Goal: Task Accomplishment & Management: Use online tool/utility

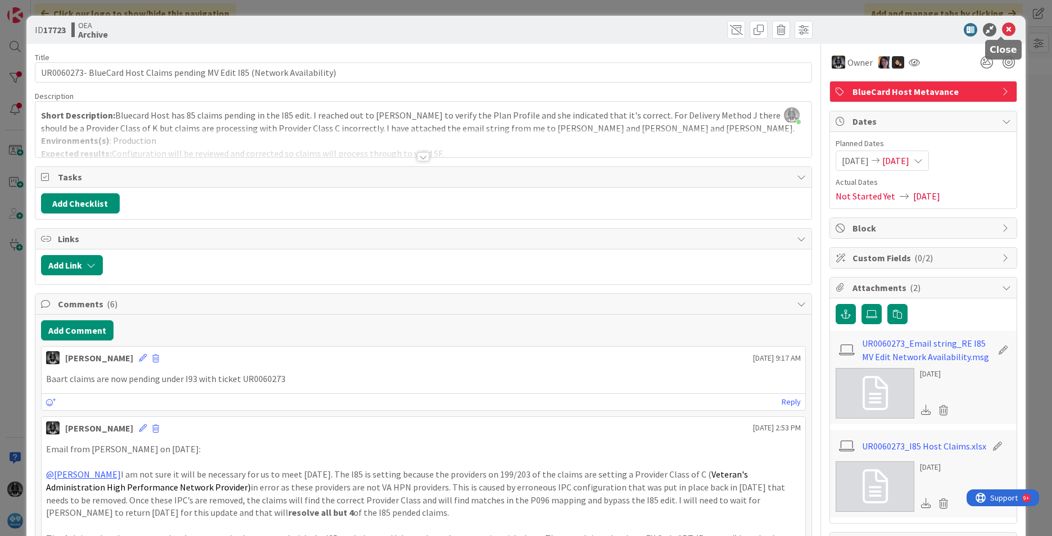
click at [1005, 29] on icon at bounding box center [1008, 29] width 13 height 13
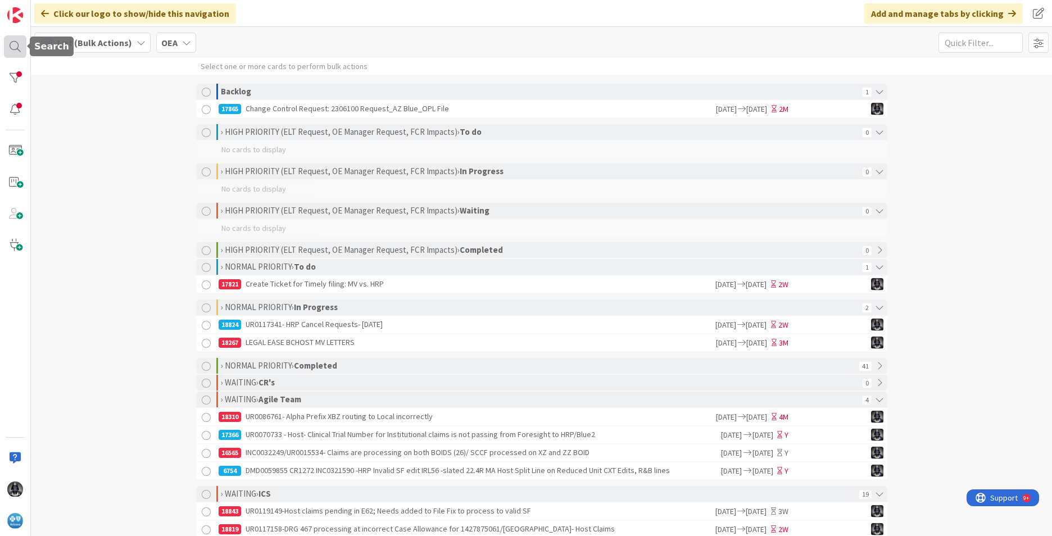
click at [13, 44] on div at bounding box center [15, 46] width 22 height 22
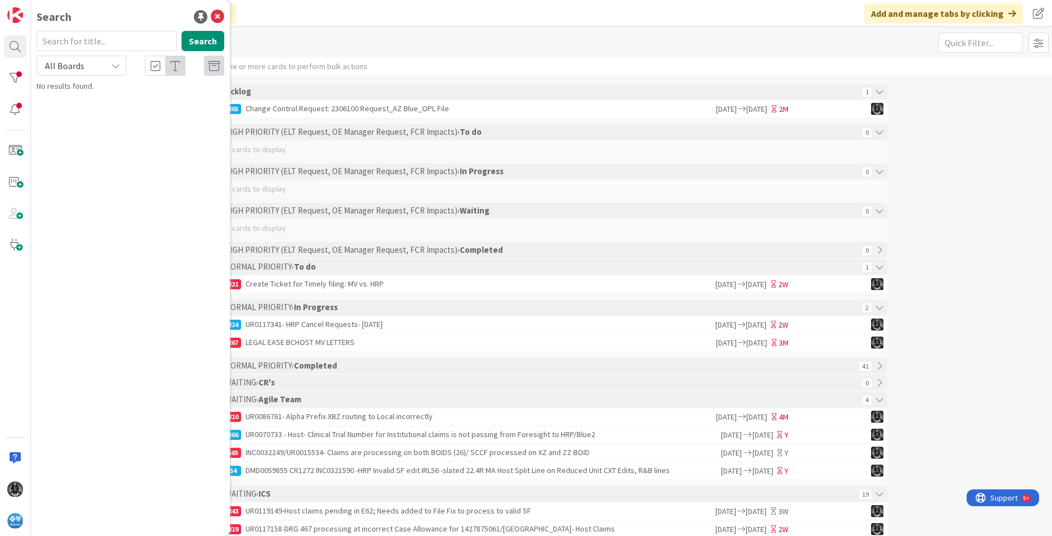
click at [74, 42] on input "text" at bounding box center [107, 41] width 141 height 20
type input "trigger 403"
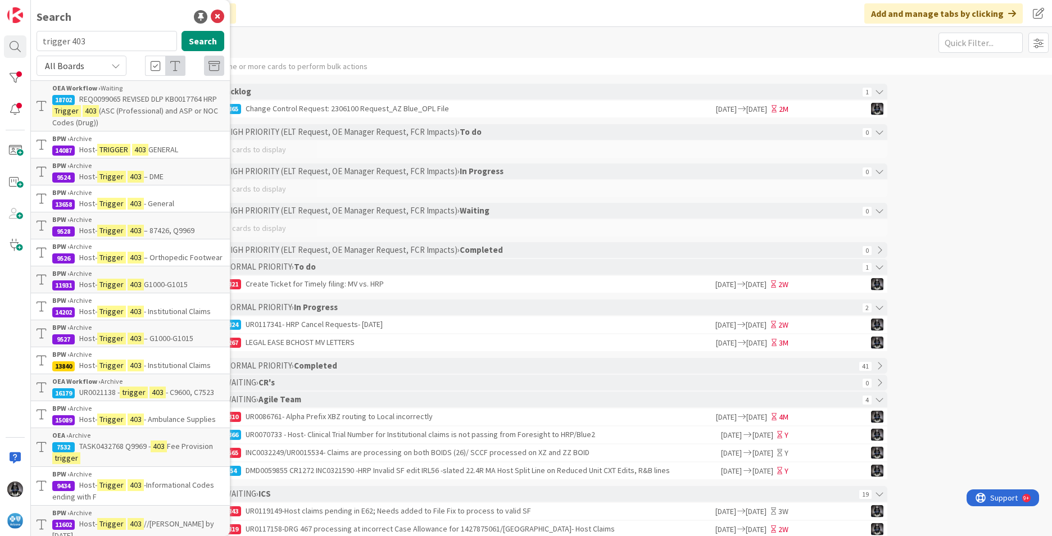
click at [103, 100] on span "REQ0099065 REVISED DLP KB0017764 HRP" at bounding box center [148, 99] width 138 height 10
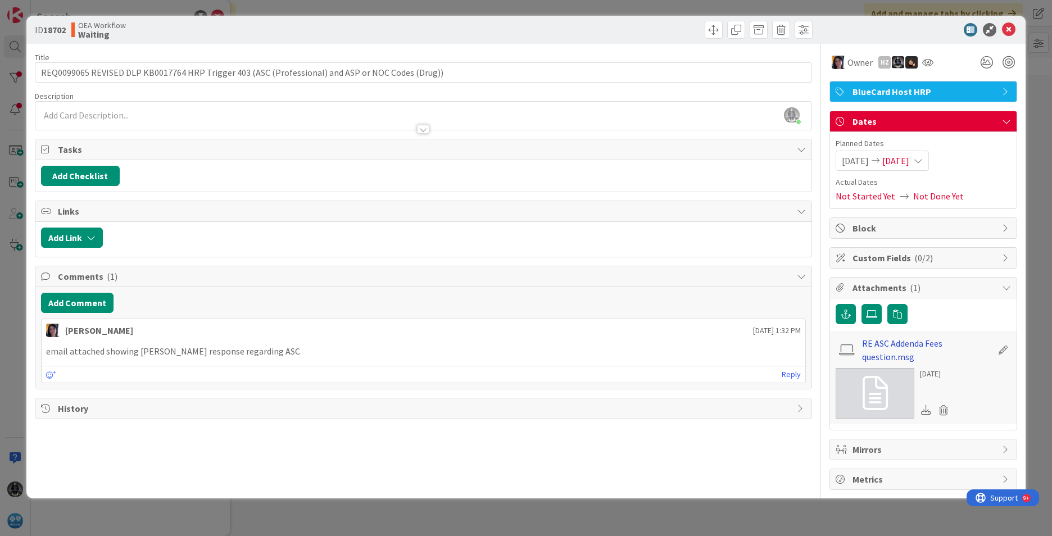
click at [905, 344] on link "RE ASC Addenda Fees question.msg" at bounding box center [927, 350] width 130 height 27
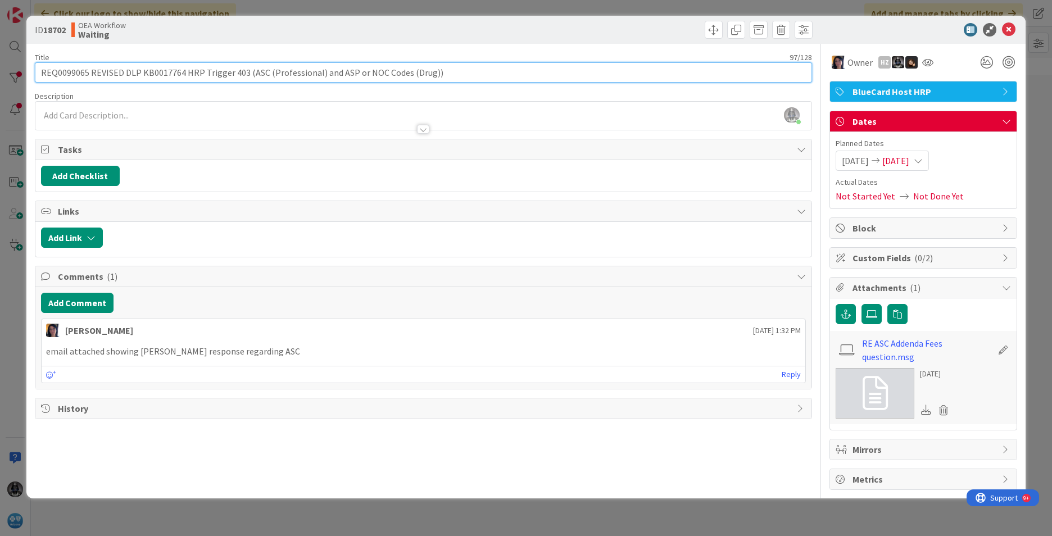
click at [73, 73] on input "REQ0099065 REVISED DLP KB0017764 HRP Trigger 403 (ASC (Professional) and ASP or…" at bounding box center [424, 72] width 778 height 20
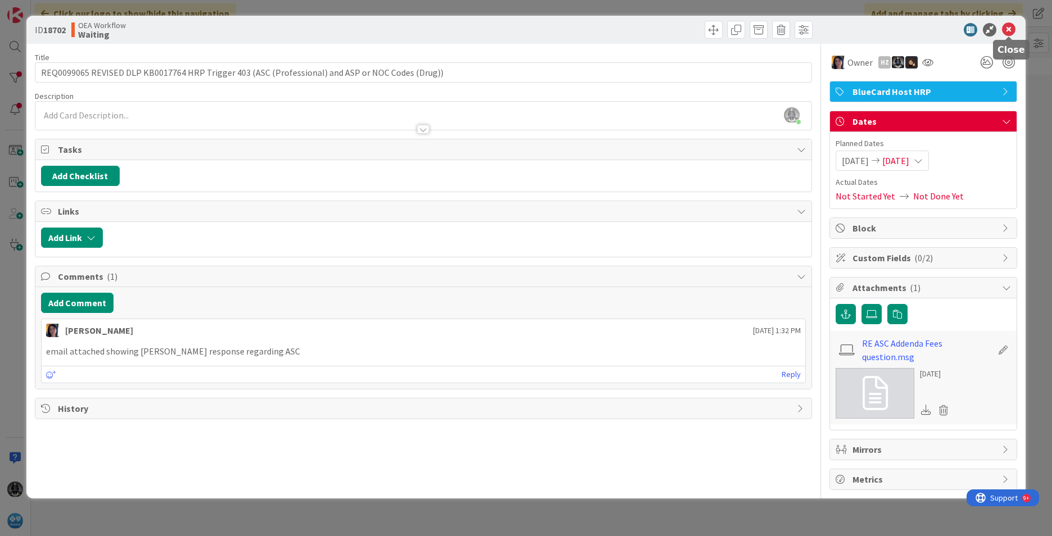
click at [1009, 25] on icon at bounding box center [1008, 29] width 13 height 13
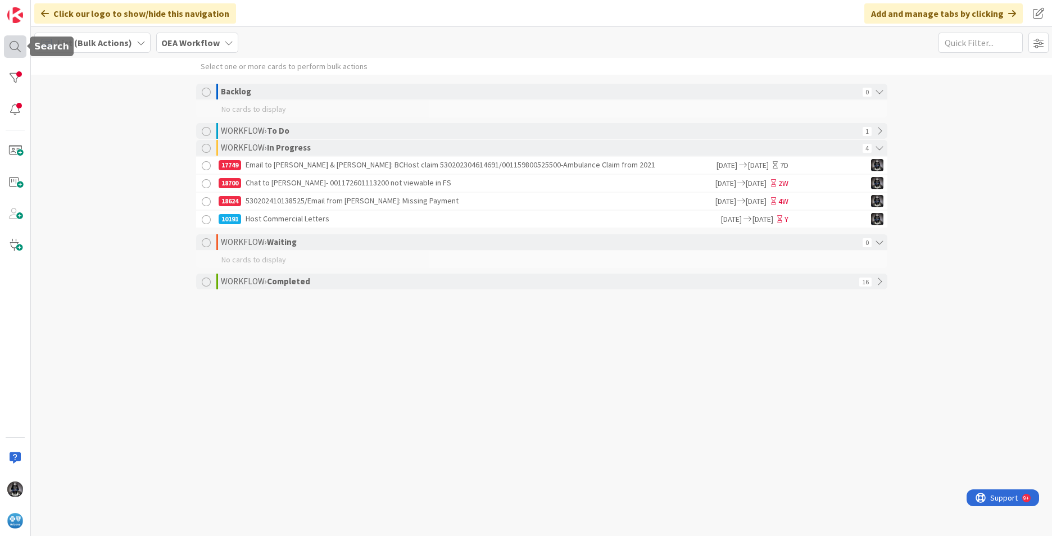
click at [10, 45] on div at bounding box center [15, 46] width 22 height 22
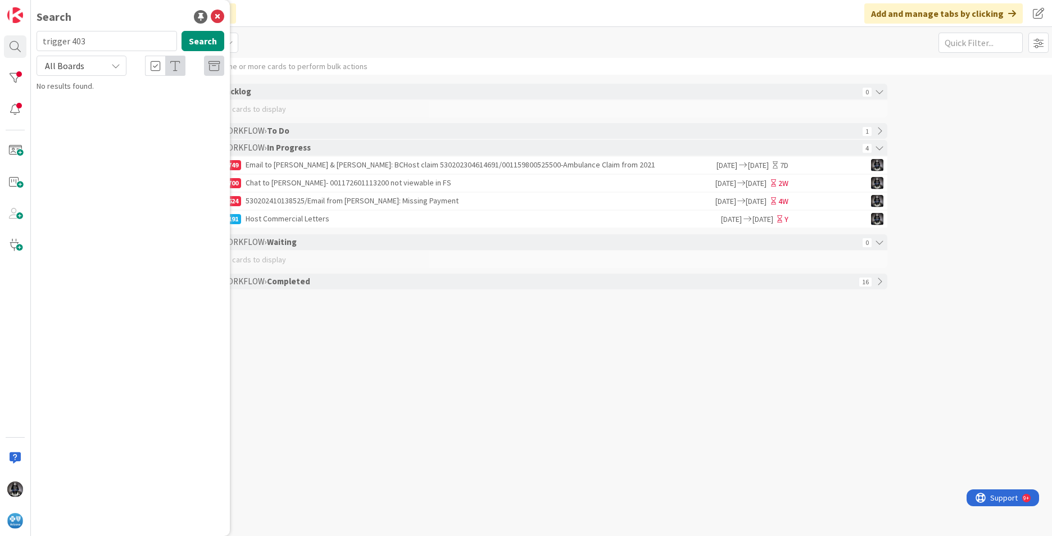
drag, startPoint x: 91, startPoint y: 40, endPoint x: 30, endPoint y: 41, distance: 60.2
click at [30, 41] on div "Search trigger 403 Search All Boards No results found." at bounding box center [15, 268] width 31 height 536
type input "e62"
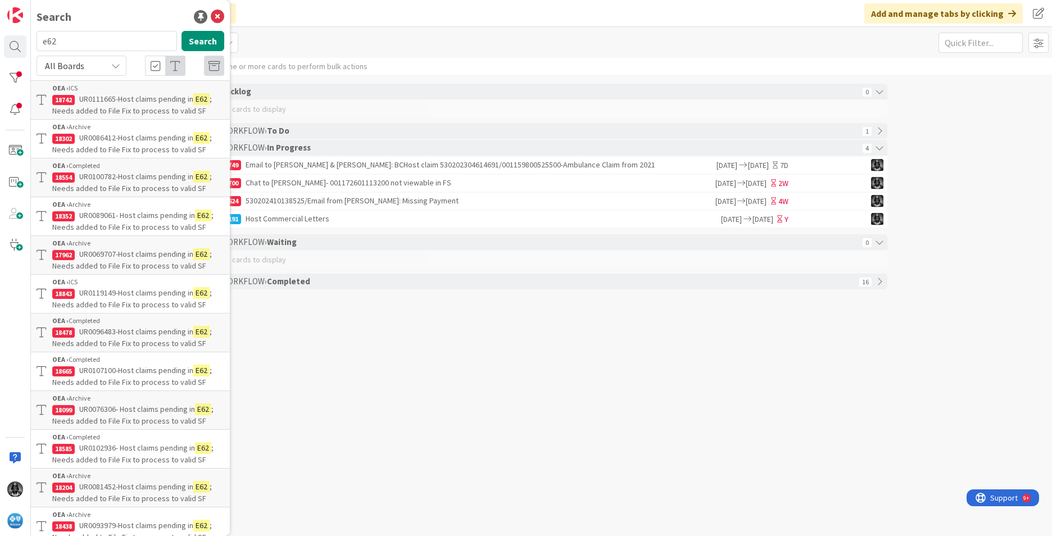
click at [103, 100] on span "UR0111665-Host claims pending in" at bounding box center [136, 99] width 114 height 10
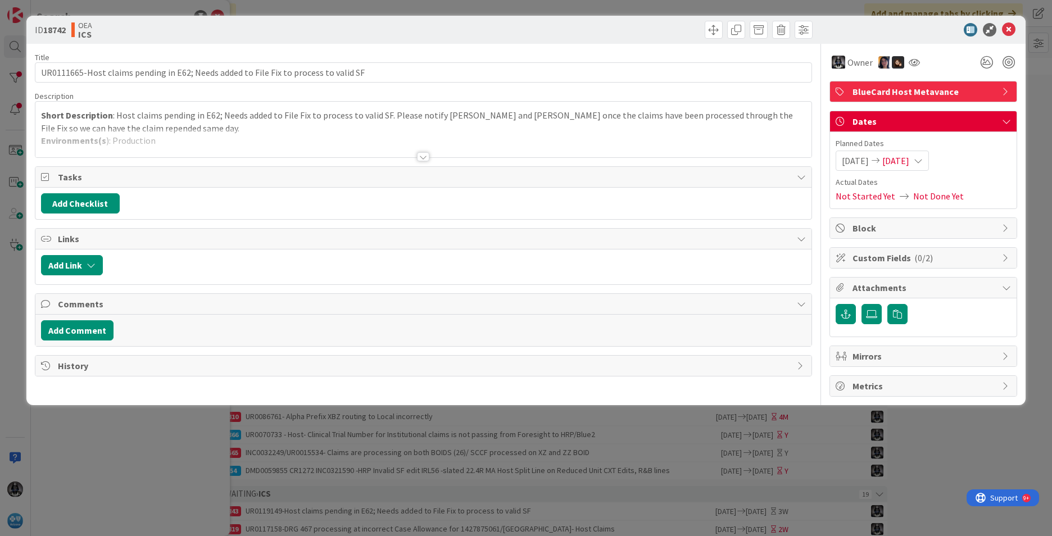
click at [423, 158] on div at bounding box center [423, 156] width 12 height 9
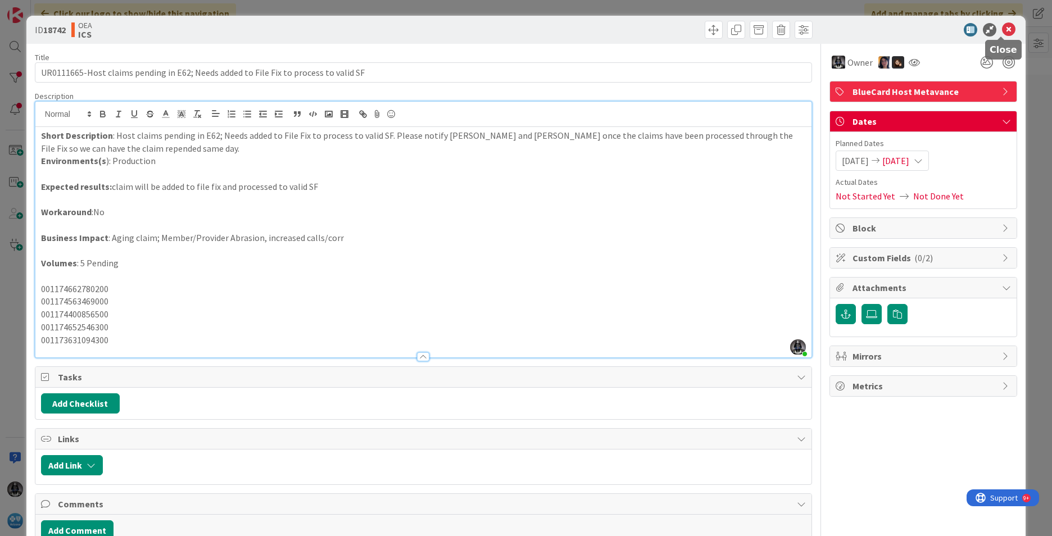
click at [1002, 28] on icon at bounding box center [1008, 29] width 13 height 13
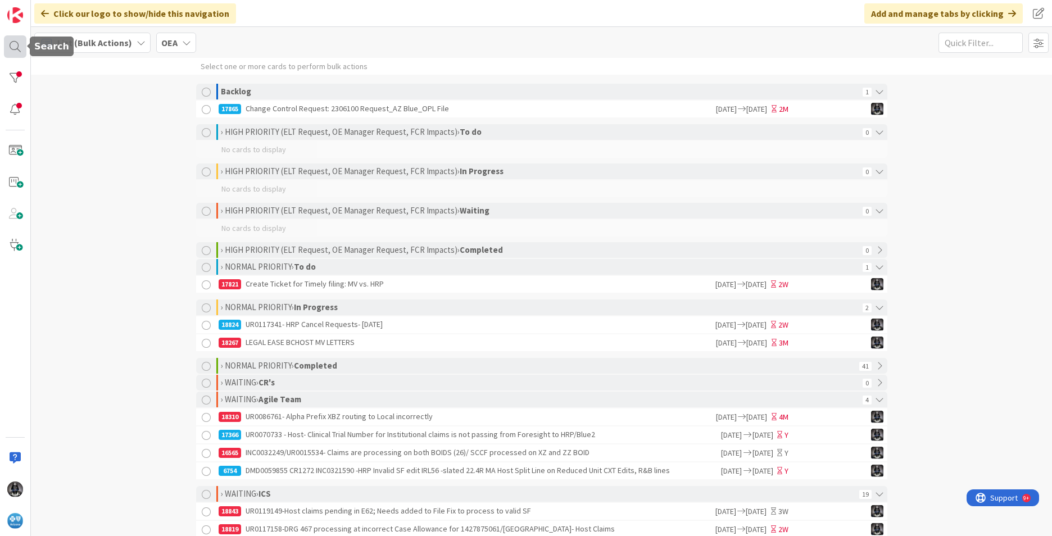
click at [12, 46] on div at bounding box center [15, 46] width 22 height 22
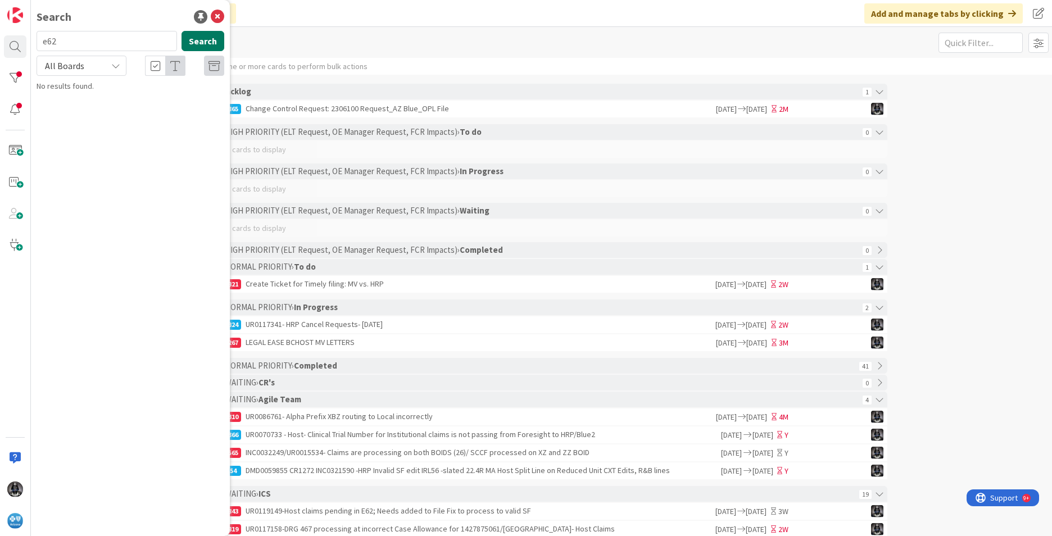
click at [210, 44] on button "Search" at bounding box center [203, 41] width 43 height 20
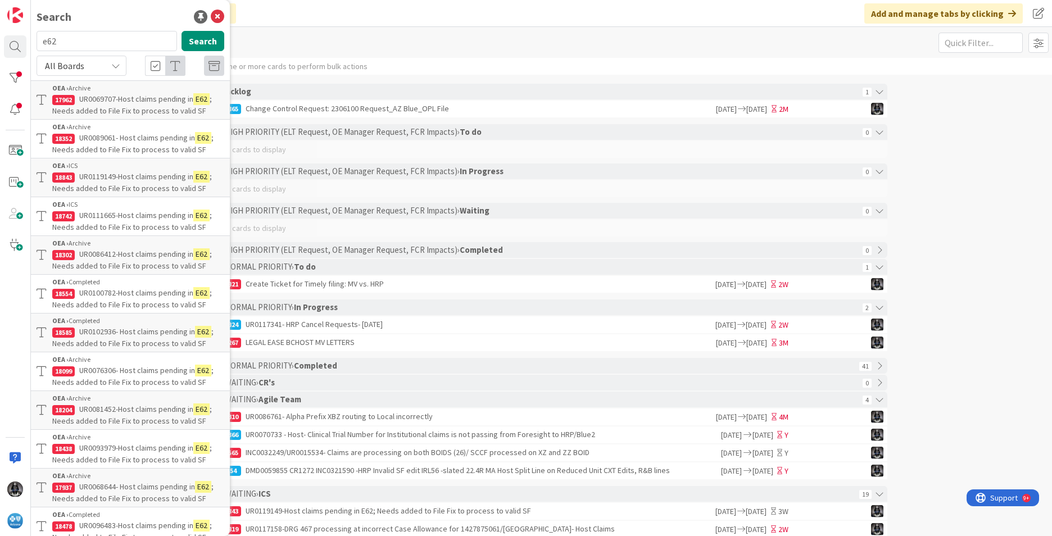
click at [132, 179] on span "UR0119149-Host claims pending in" at bounding box center [136, 176] width 114 height 10
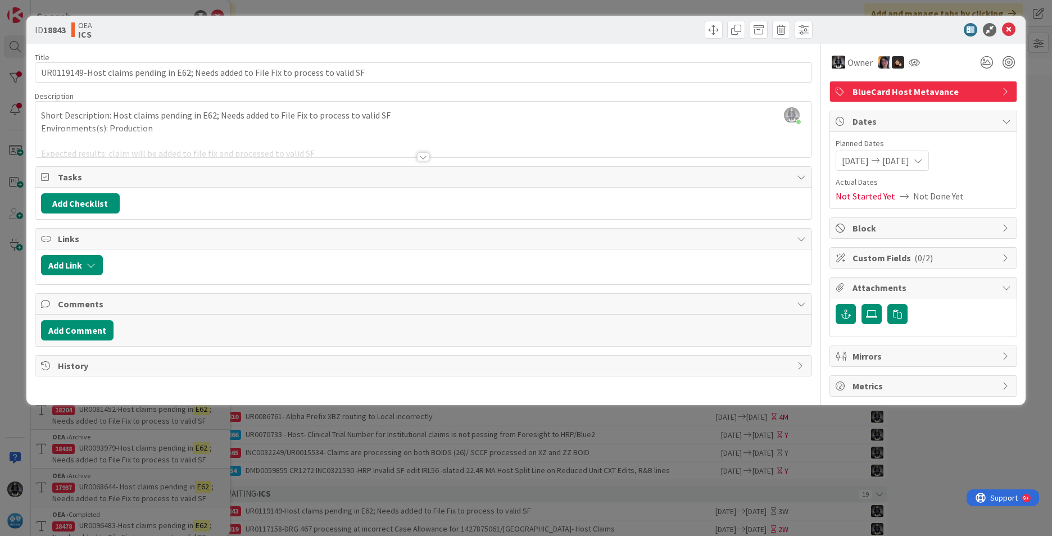
click at [422, 157] on div at bounding box center [423, 156] width 12 height 9
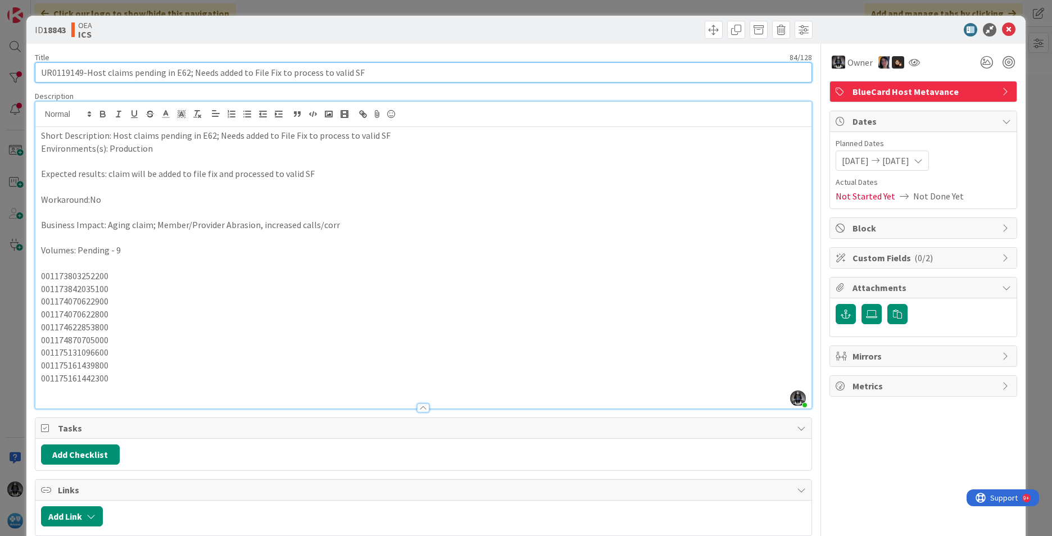
drag, startPoint x: 41, startPoint y: 74, endPoint x: 82, endPoint y: 72, distance: 41.1
click at [82, 72] on input "UR0119149-Host claims pending in E62; Needs added to File Fix to process to val…" at bounding box center [424, 72] width 778 height 20
drag, startPoint x: 52, startPoint y: 74, endPoint x: 22, endPoint y: 75, distance: 29.3
click at [22, 75] on div "ID 18843 OEA ICS Title 78 / 128 188-Host claims pending in E62; Needs added to …" at bounding box center [526, 268] width 1052 height 536
drag, startPoint x: 54, startPoint y: 73, endPoint x: 27, endPoint y: 72, distance: 27.0
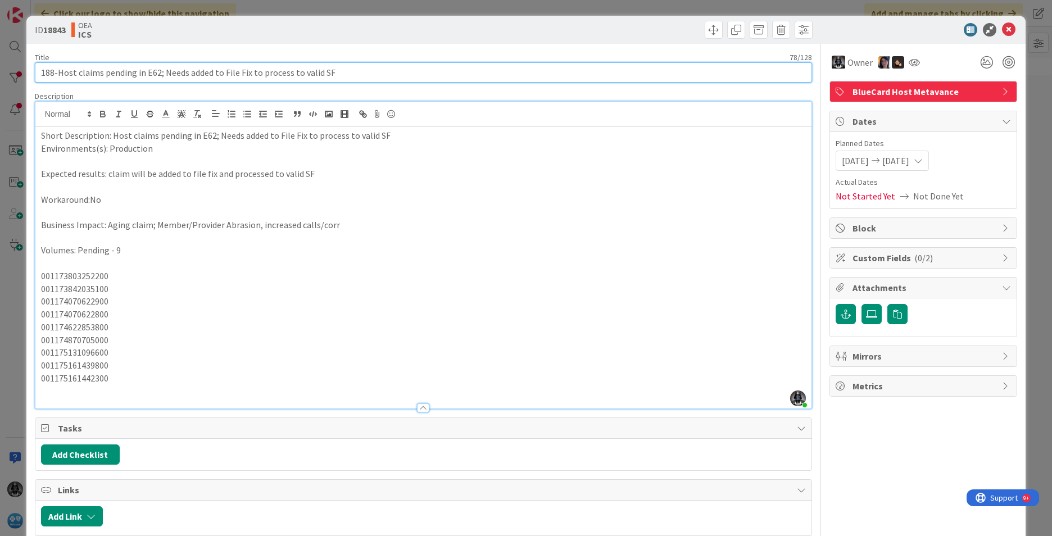
click at [28, 72] on div "ID 18843 OEA ICS Title 78 / 128 188-Host claims pending in E62; Needs added to …" at bounding box center [526, 326] width 1000 height 621
paste input "UR0119149"
type input "UR0119149-Host claims pending in E62; Needs added to File Fix to process to val…"
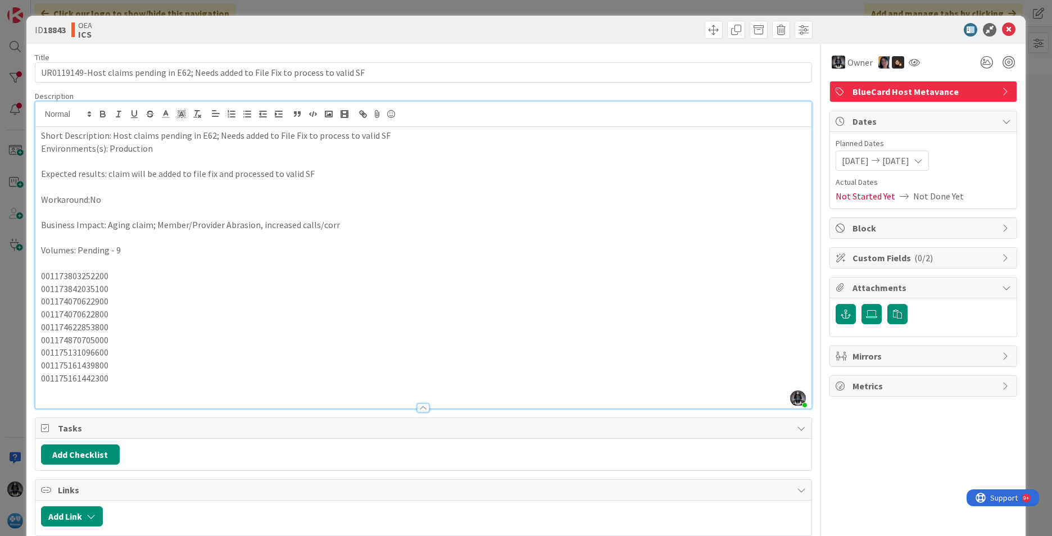
drag, startPoint x: 293, startPoint y: 294, endPoint x: 286, endPoint y: 266, distance: 29.2
click at [293, 295] on div "Short Description: Host claims pending in E62; Needs added to File Fix to proce…" at bounding box center [423, 268] width 776 height 282
click at [1002, 29] on icon at bounding box center [1008, 29] width 13 height 13
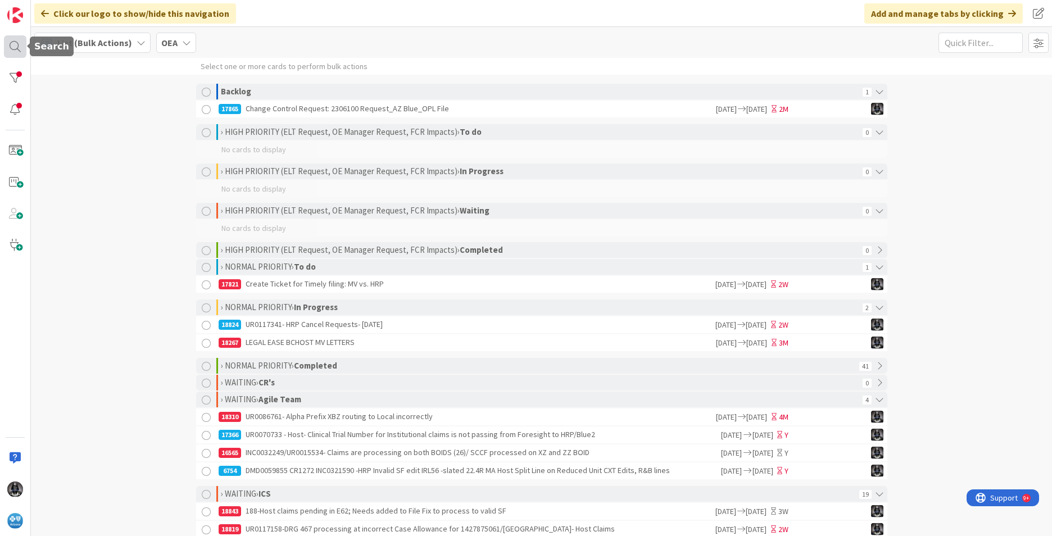
click at [13, 42] on div at bounding box center [15, 46] width 22 height 22
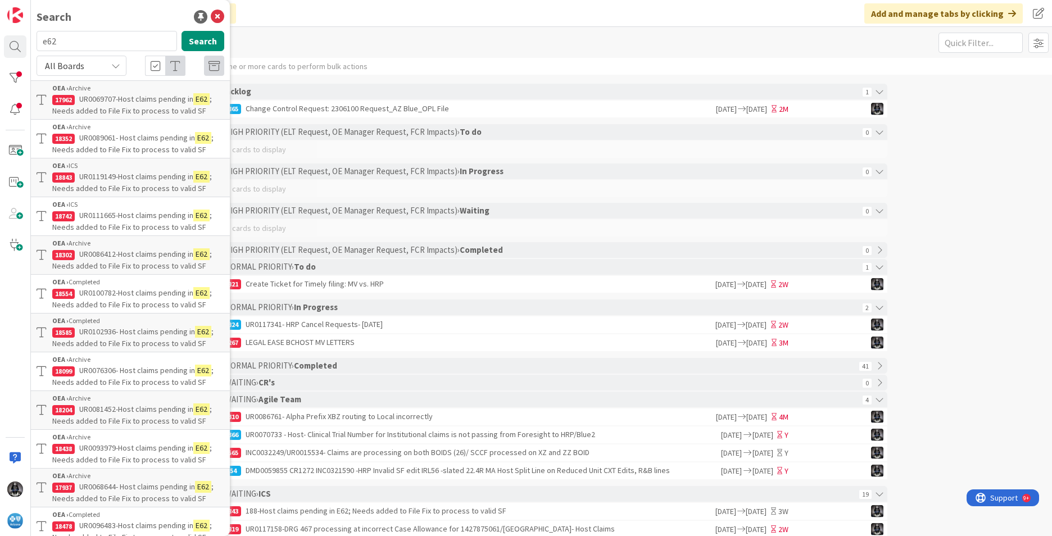
drag, startPoint x: 71, startPoint y: 40, endPoint x: 28, endPoint y: 40, distance: 42.7
click at [28, 40] on div "Search e62 Search All Boards OEA › Archive 17962 UR0069707-Host claims pending …" at bounding box center [15, 268] width 31 height 536
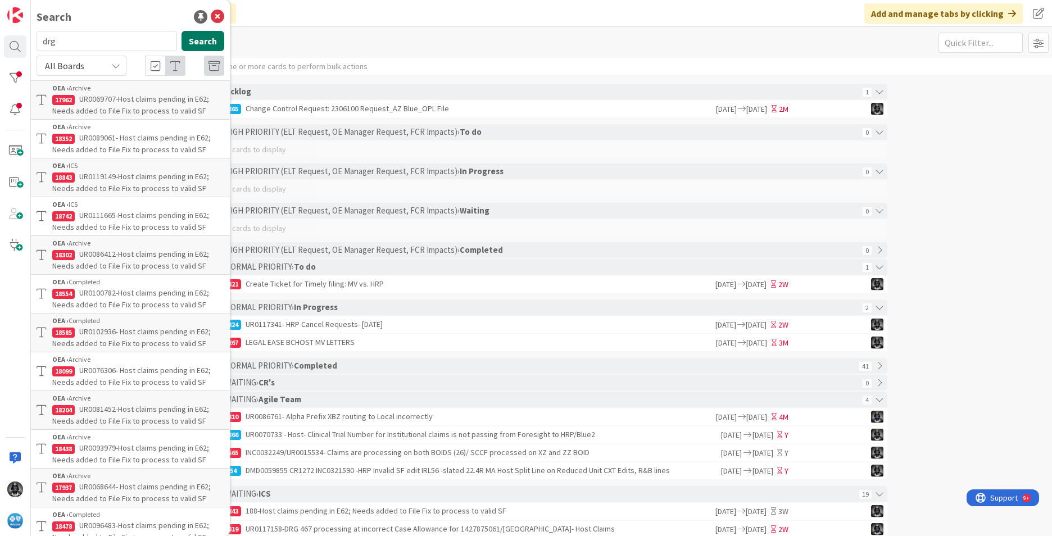
type input "drg"
click at [189, 39] on button "Search" at bounding box center [203, 41] width 43 height 20
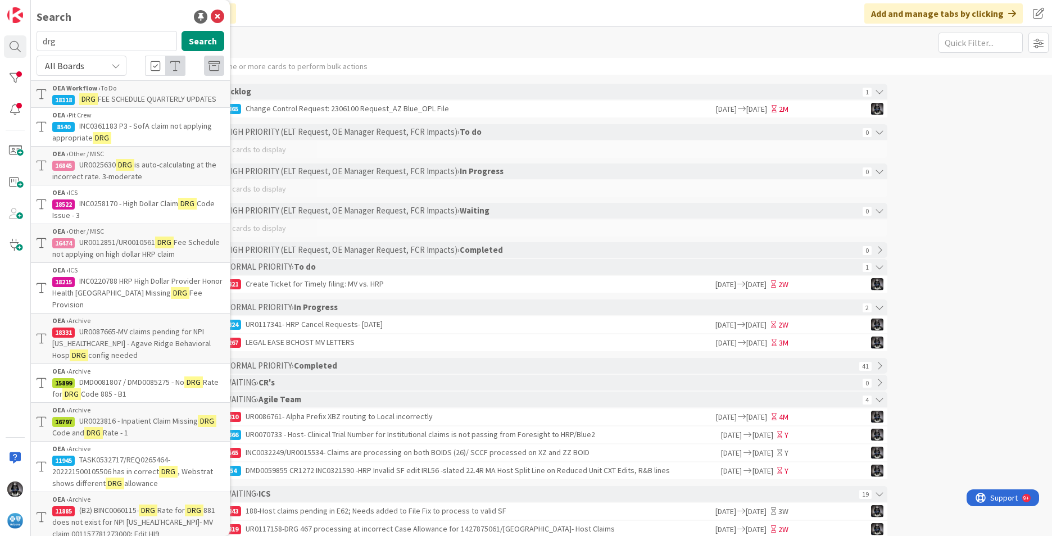
click at [144, 182] on span "is auto-calculating at the incorrect rate. 3-moderate" at bounding box center [134, 171] width 164 height 22
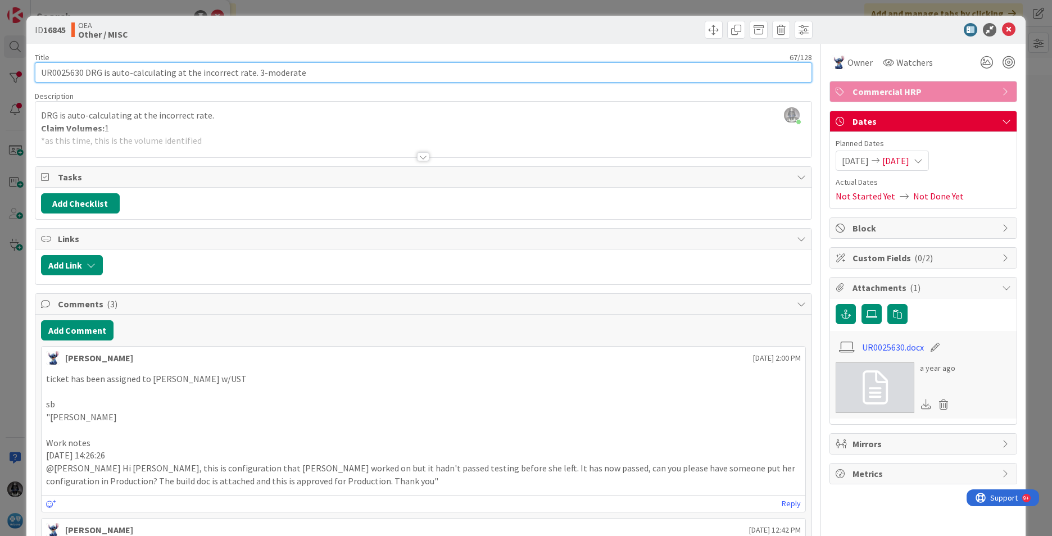
click at [59, 70] on input "UR0025630 DRG is auto-calculating at the incorrect rate. 3-moderate" at bounding box center [424, 72] width 778 height 20
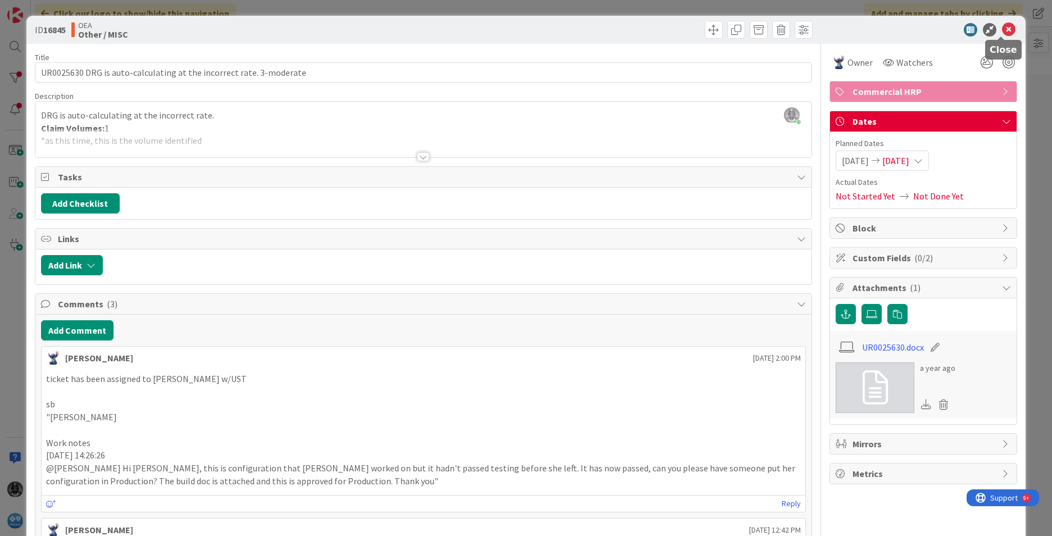
click at [1002, 25] on icon at bounding box center [1008, 29] width 13 height 13
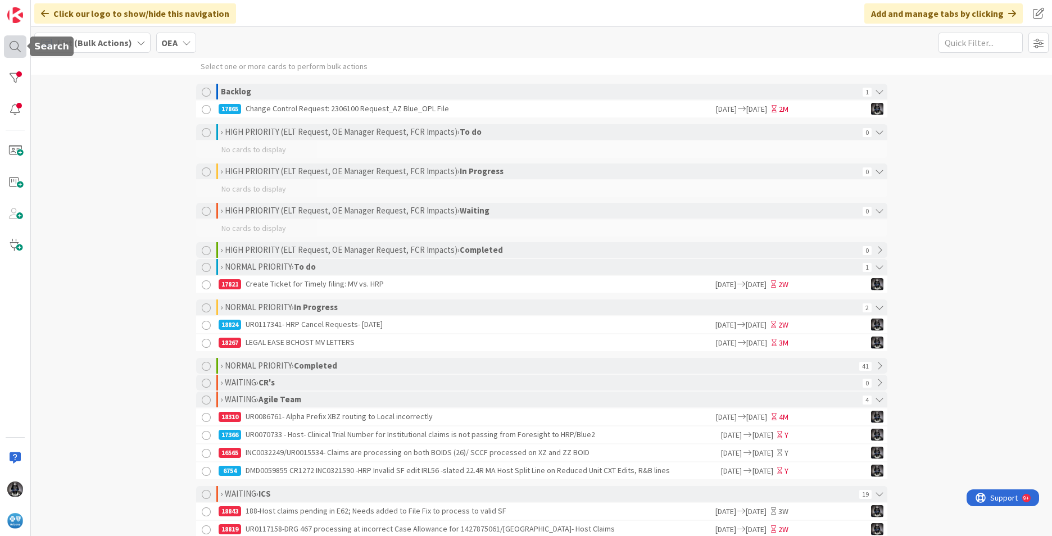
click at [12, 45] on div at bounding box center [15, 46] width 22 height 22
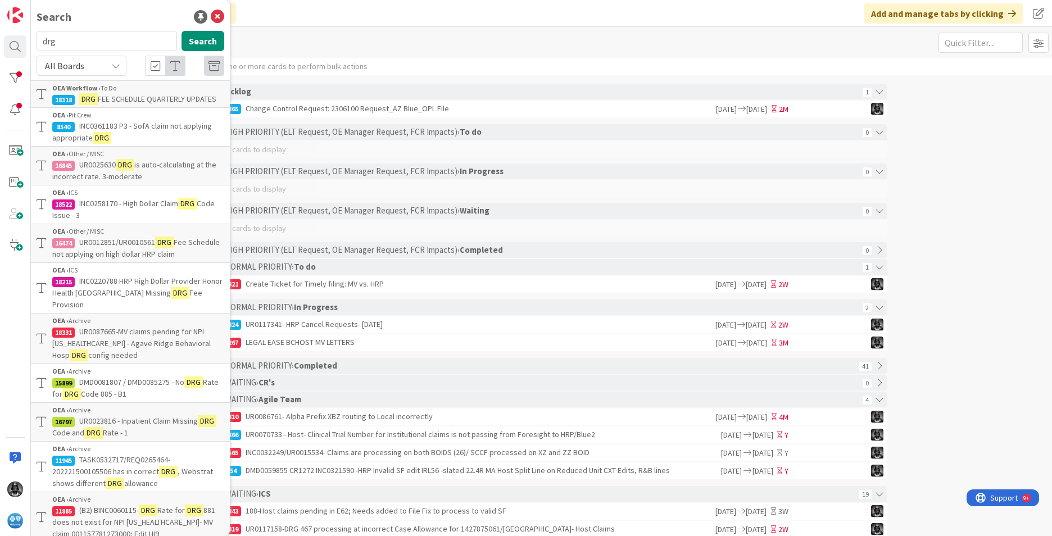
click at [121, 171] on mark "DRG" at bounding box center [125, 165] width 19 height 12
